Goal: Task Accomplishment & Management: Manage account settings

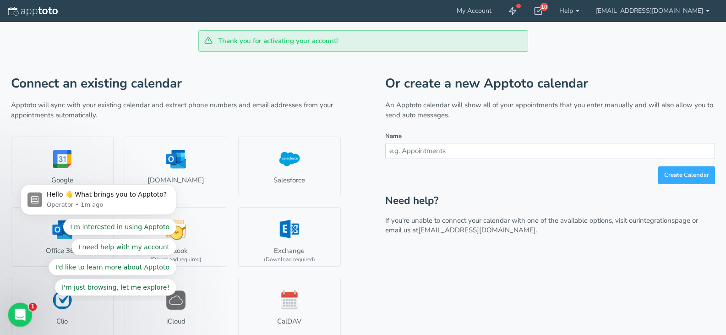
click at [24, 317] on div "Open Intercom Messenger" at bounding box center [19, 313] width 30 height 30
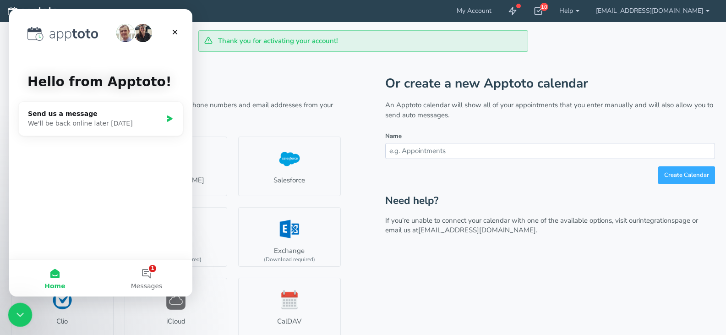
click at [24, 317] on div "Close Intercom Messenger" at bounding box center [19, 313] width 22 height 22
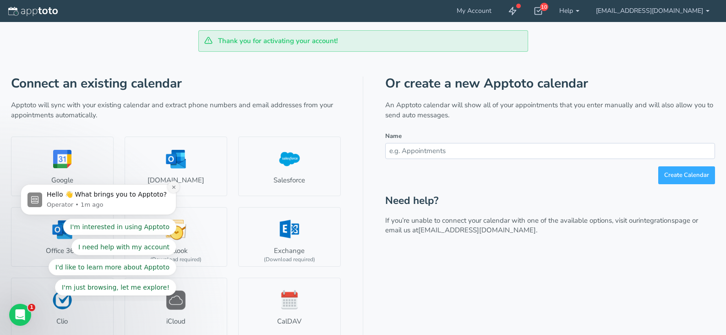
click at [172, 187] on icon "Dismiss notification" at bounding box center [173, 187] width 5 height 5
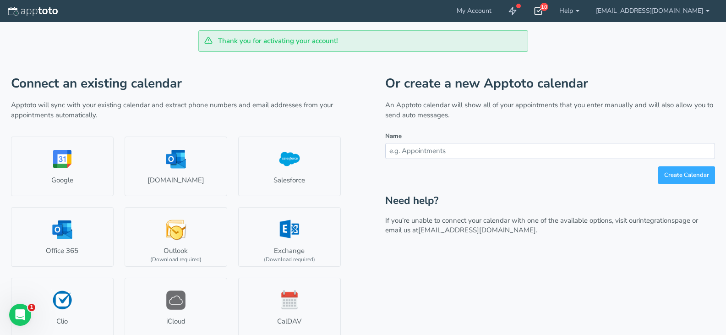
click at [543, 13] on icon at bounding box center [538, 10] width 9 height 9
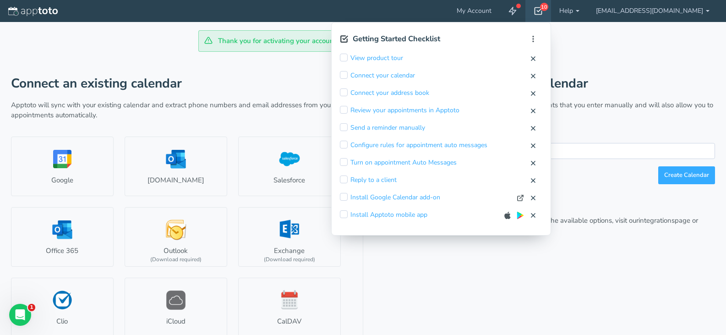
click at [543, 13] on icon at bounding box center [538, 10] width 9 height 9
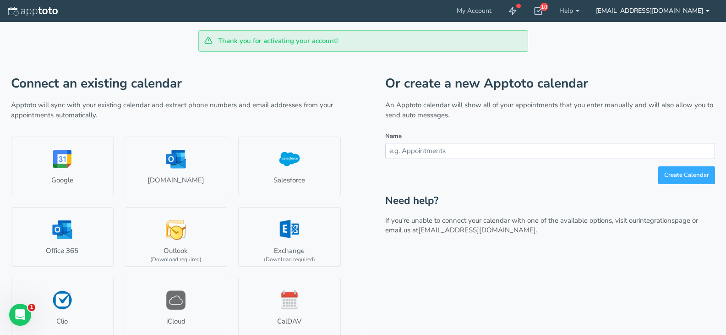
click at [706, 6] on link "[EMAIL_ADDRESS][DOMAIN_NAME]" at bounding box center [653, 11] width 130 height 22
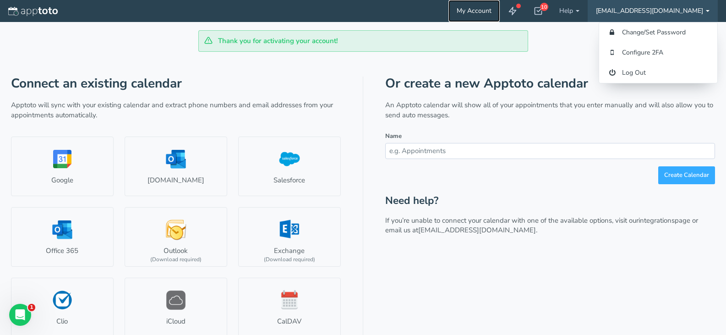
click at [500, 5] on link "My Account" at bounding box center [473, 11] width 51 height 22
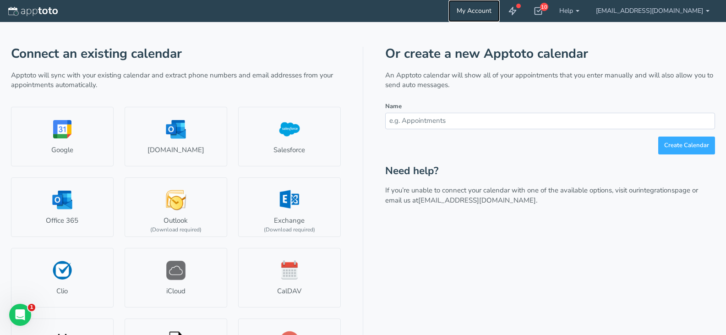
click at [500, 10] on link "My Account" at bounding box center [473, 11] width 51 height 22
click at [704, 7] on link "[EMAIL_ADDRESS][DOMAIN_NAME]" at bounding box center [653, 11] width 130 height 22
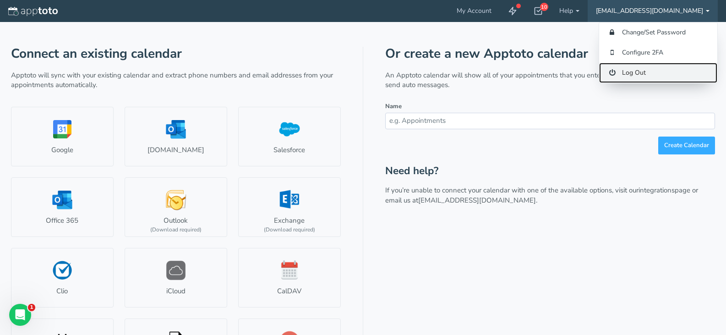
click at [656, 70] on link "Log Out" at bounding box center [658, 73] width 118 height 20
